Goal: Task Accomplishment & Management: Manage account settings

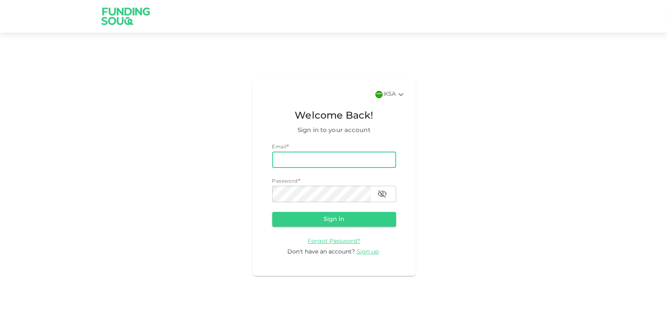
paste input "[EMAIL_ADDRESS][DOMAIN_NAME]"
type input "[EMAIL_ADDRESS][DOMAIN_NAME]"
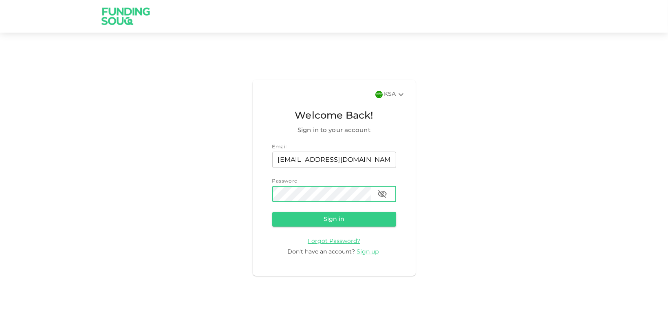
click at [272, 212] on button "Sign in" at bounding box center [334, 219] width 124 height 15
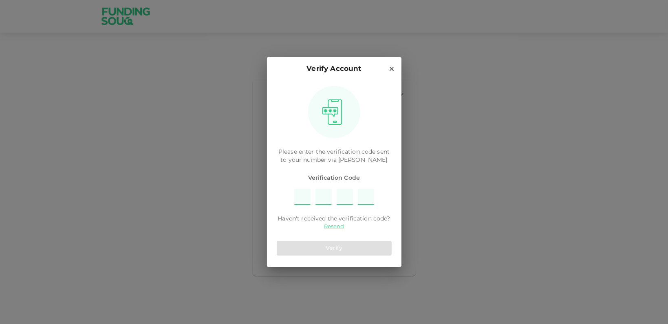
click at [305, 193] on input "Please enter OTP character 1" at bounding box center [302, 197] width 16 height 16
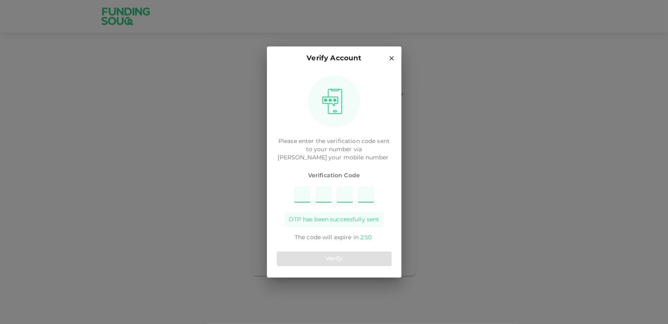
type input "1"
type input "7"
type input "3"
type input "2"
click at [337, 262] on button "Verify" at bounding box center [334, 258] width 115 height 15
